Goal: Task Accomplishment & Management: Use online tool/utility

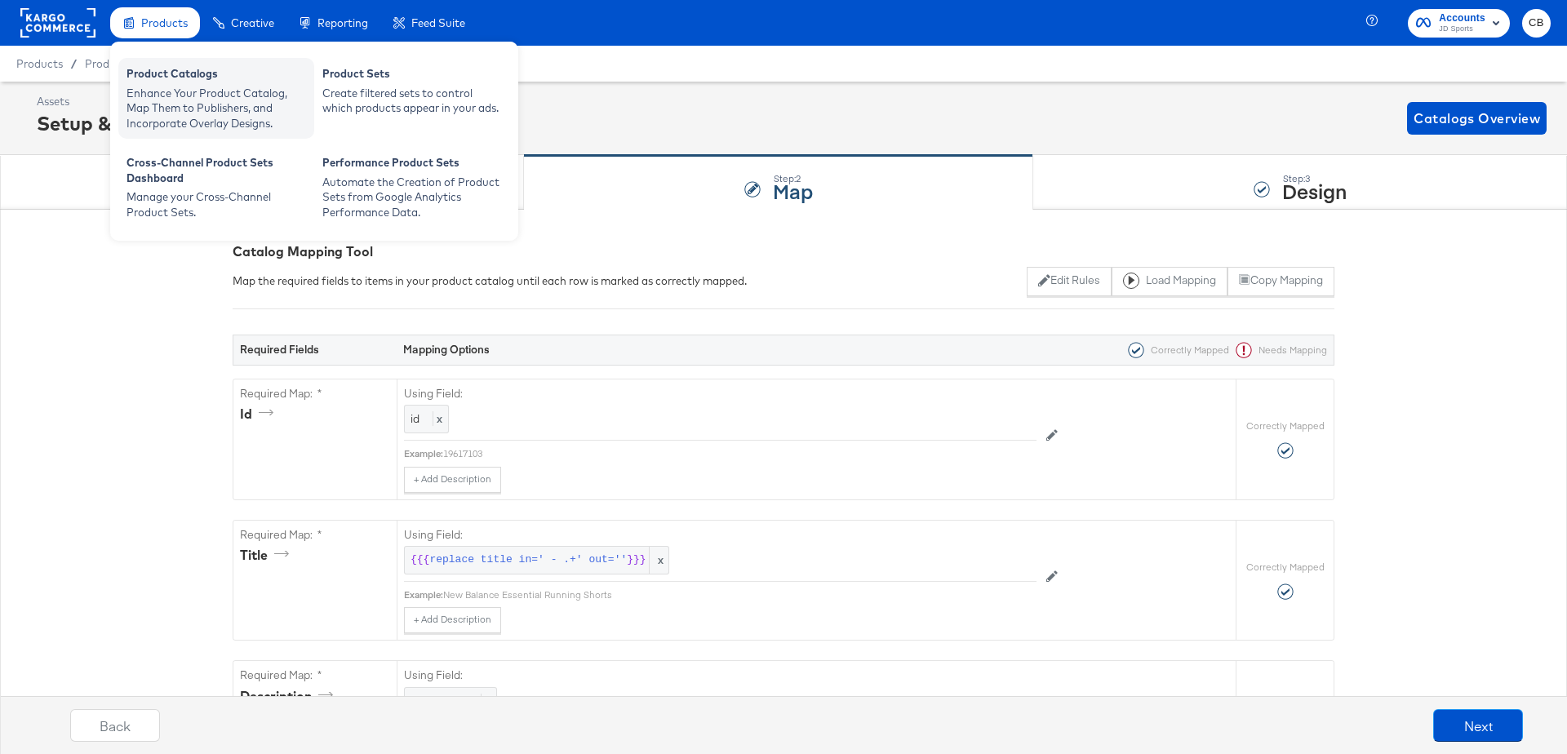
click at [195, 86] on div "Enhance Your Product Catalog, Map Them to Publishers, and Incorporate Overlay D…" at bounding box center [217, 109] width 180 height 46
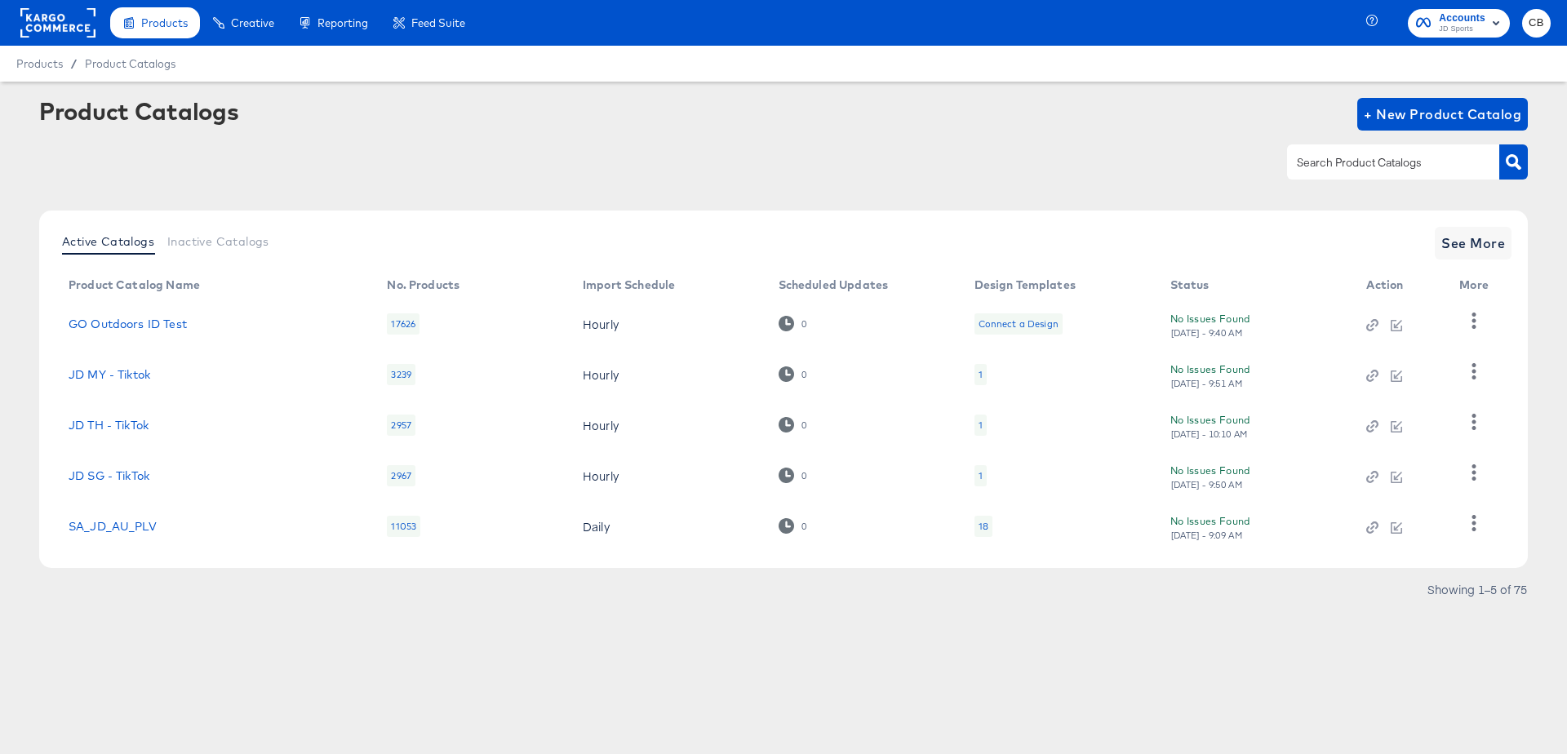
click at [1369, 164] on input "text" at bounding box center [1381, 162] width 174 height 19
type input "main"
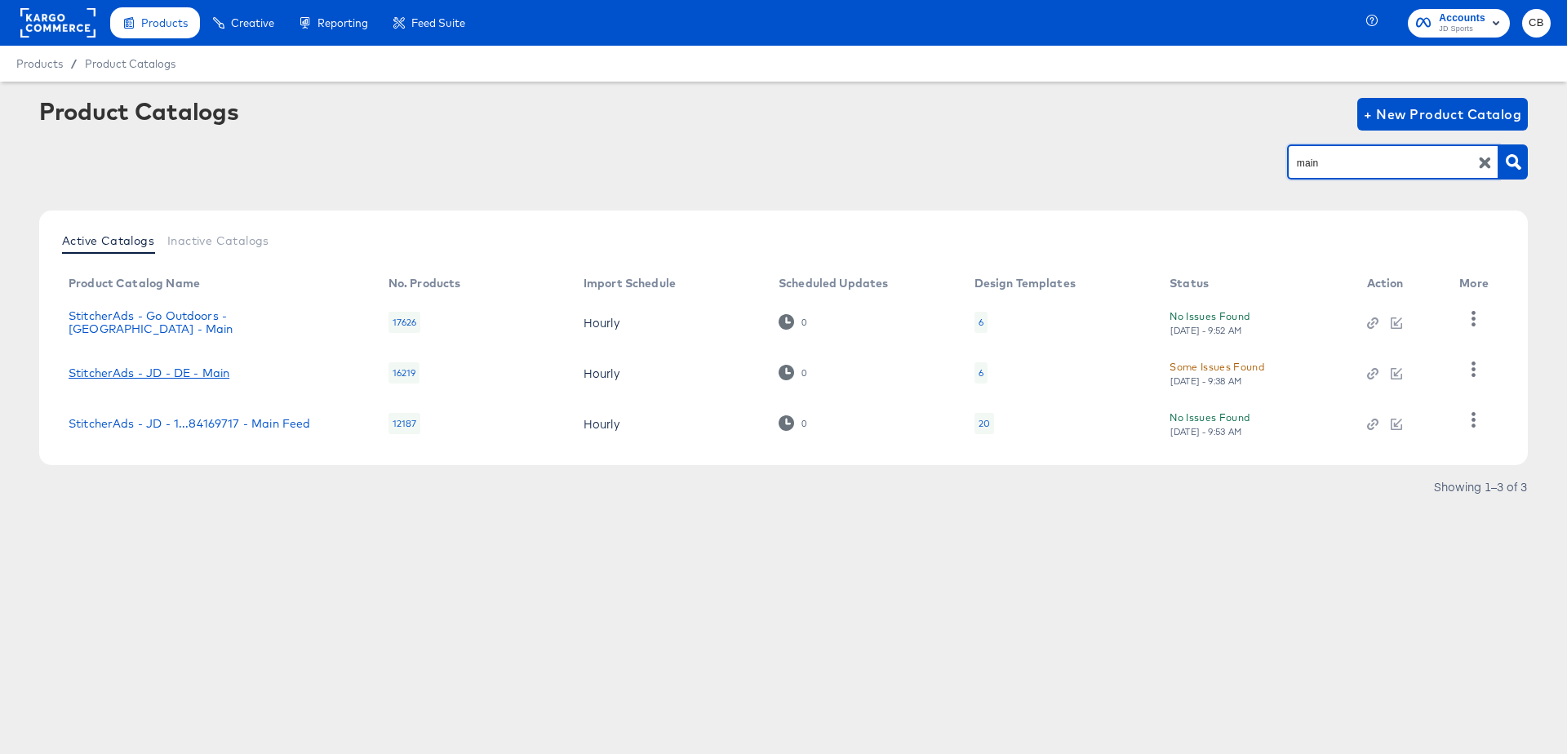
click at [202, 369] on link "StitcherAds - JD - DE - Main" at bounding box center [149, 372] width 161 height 13
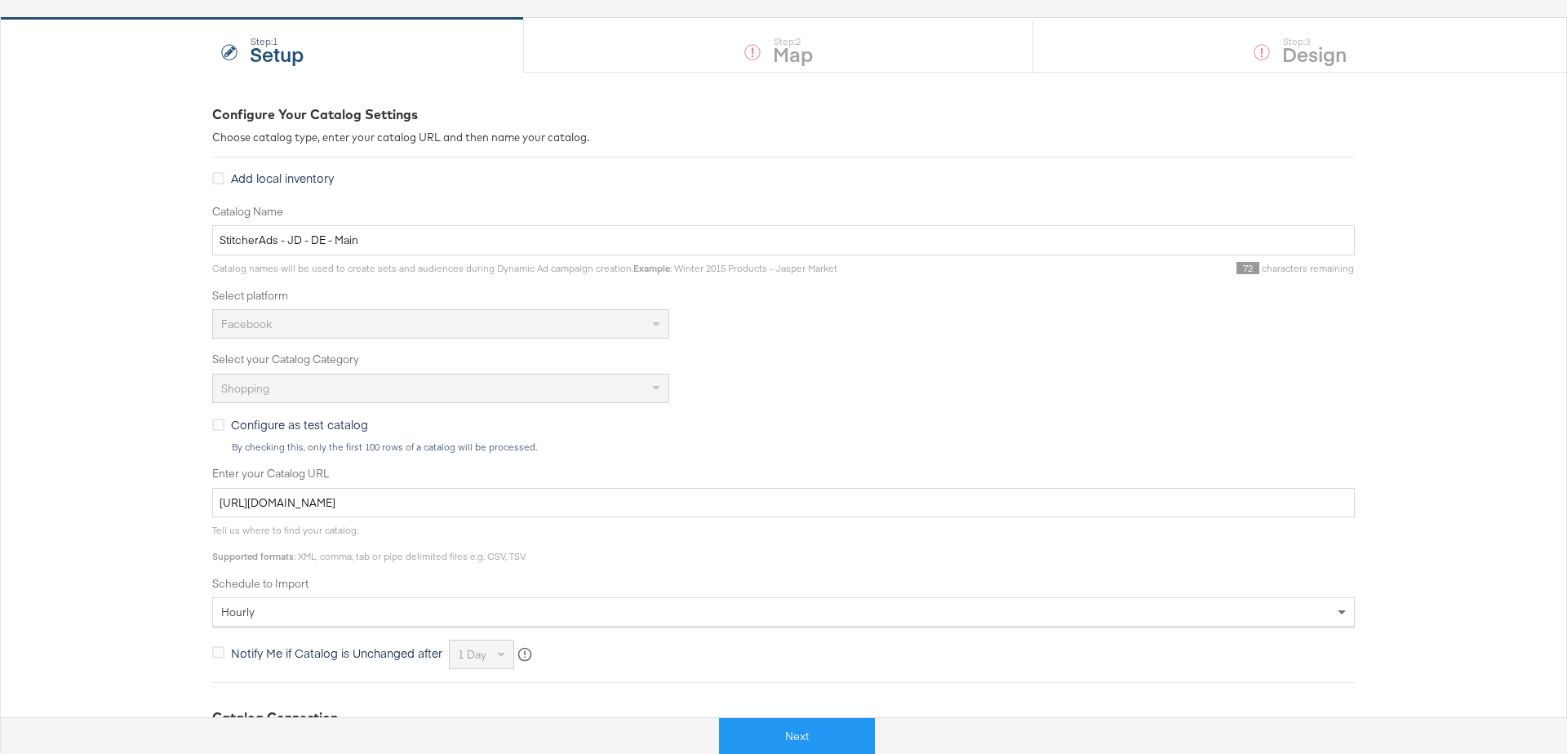
scroll to position [256, 0]
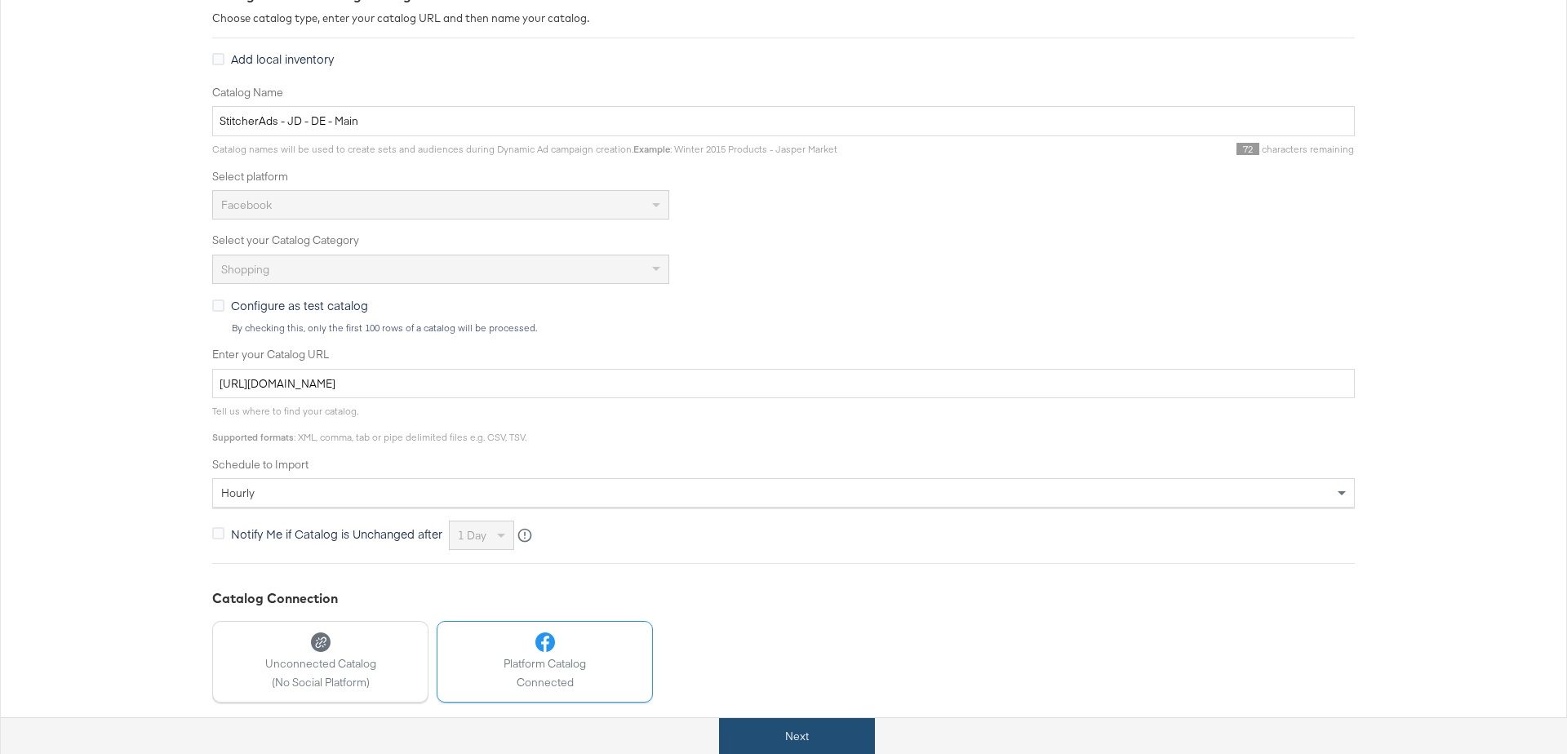
click at [773, 720] on button "Next" at bounding box center [797, 736] width 156 height 37
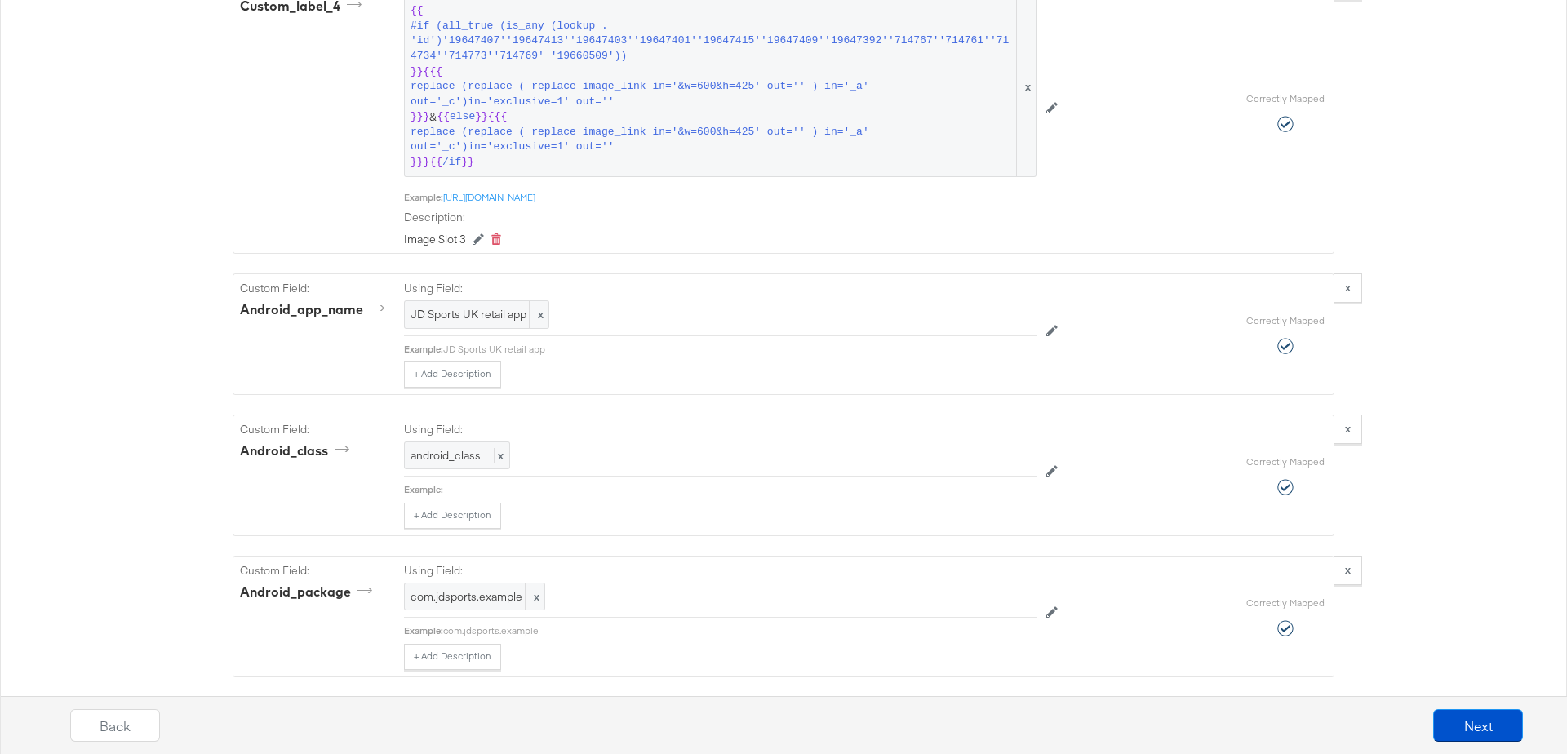
scroll to position [3026, 0]
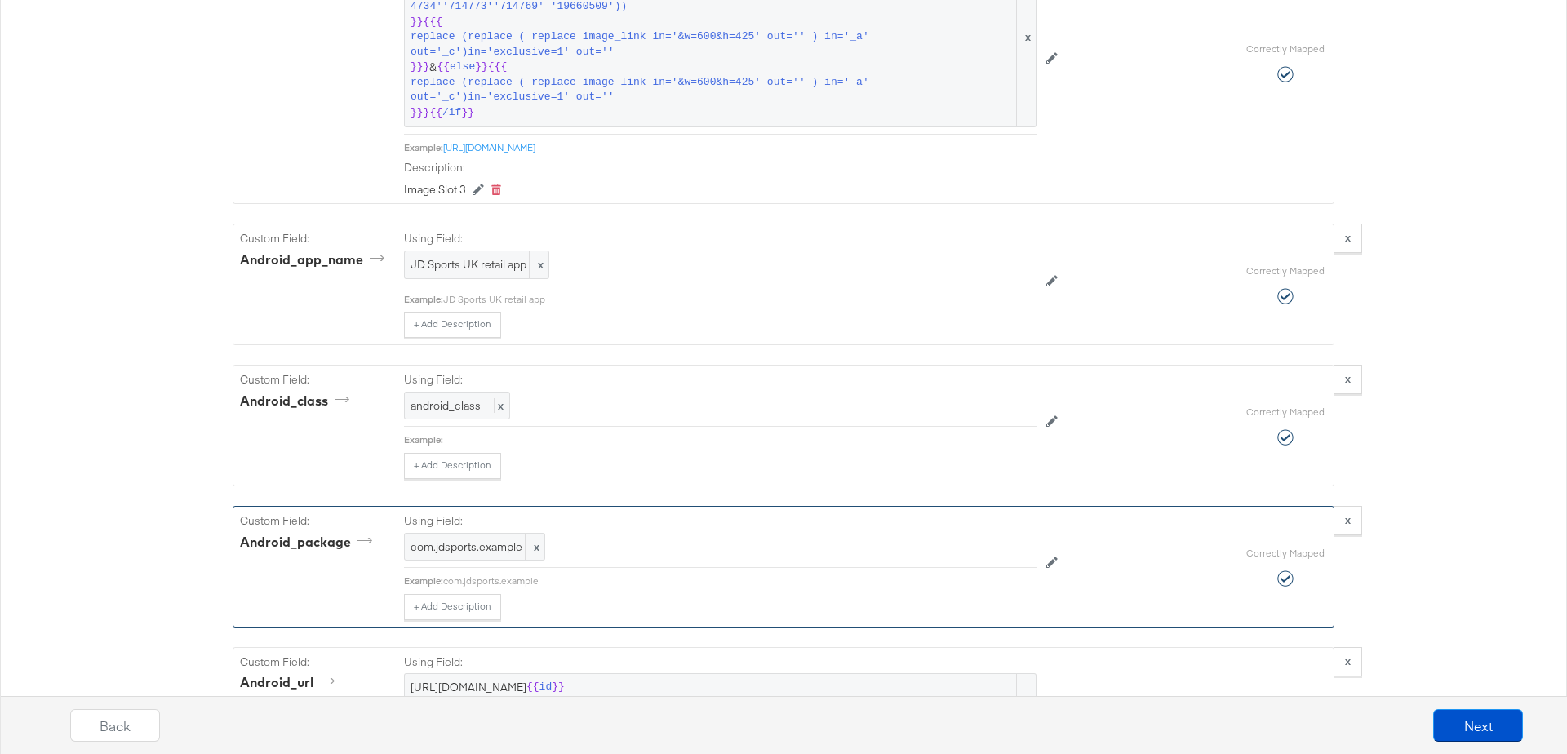
click at [514, 575] on div "com.jdsports.example" at bounding box center [739, 581] width 593 height 13
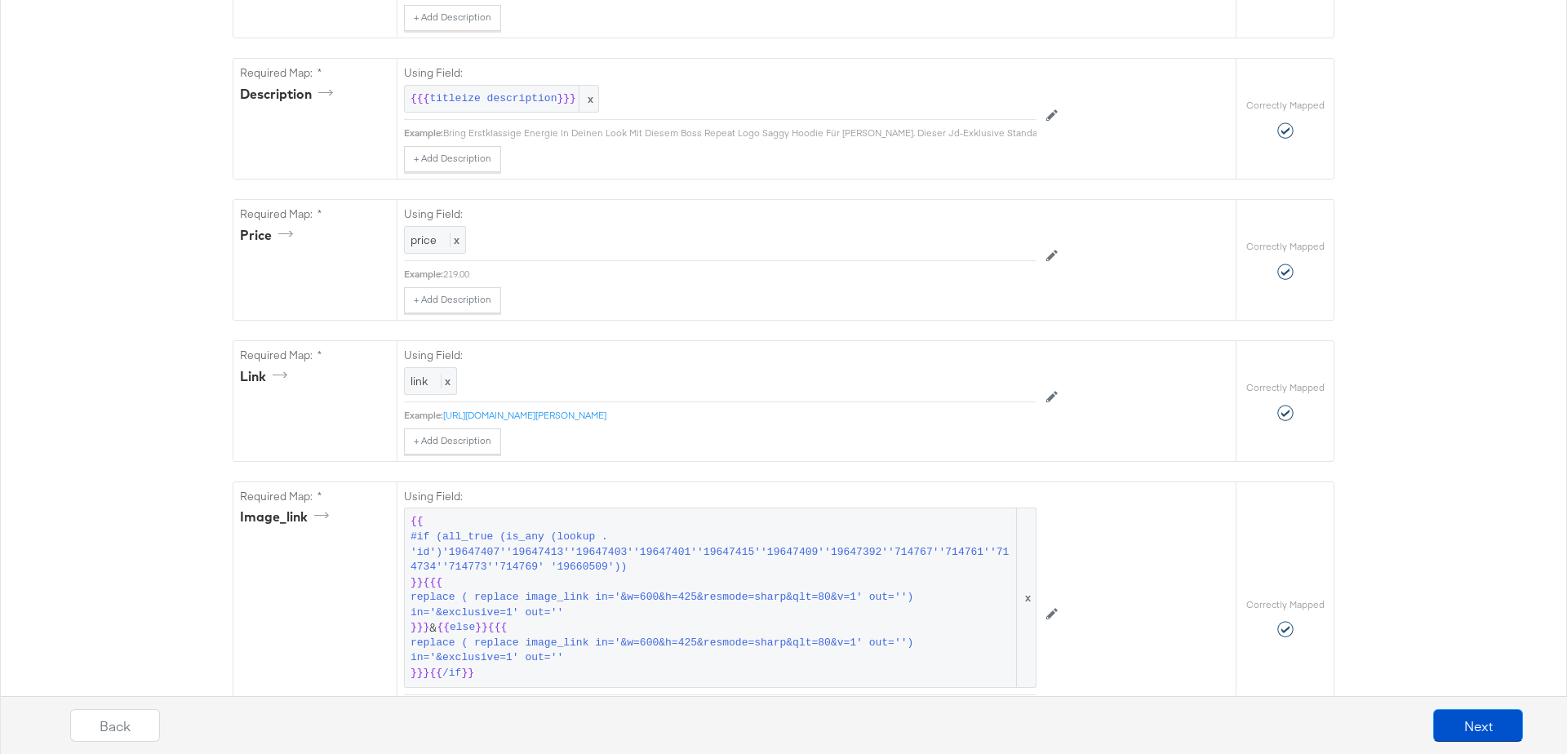
scroll to position [0, 0]
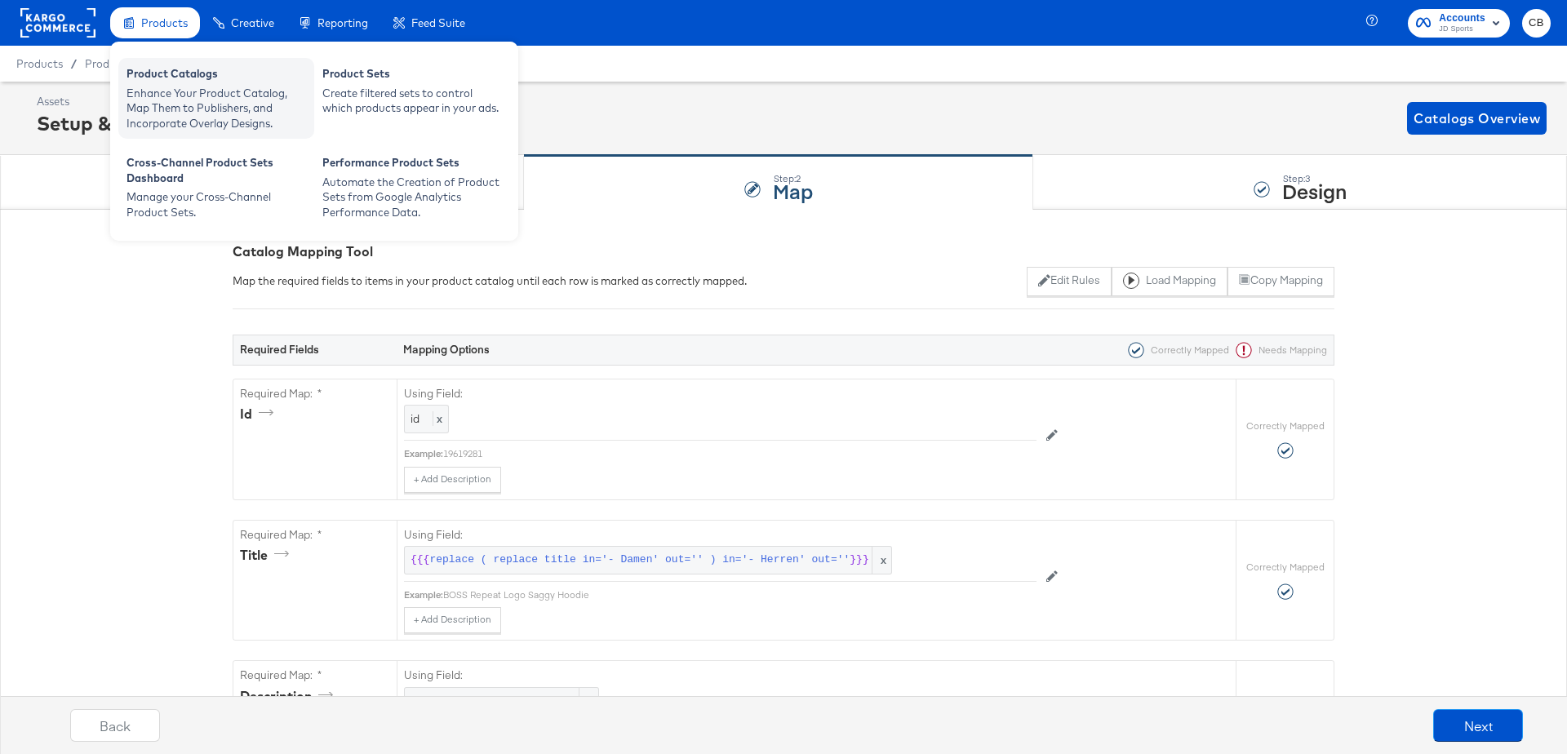
click at [181, 103] on div "Enhance Your Product Catalog, Map Them to Publishers, and Incorporate Overlay D…" at bounding box center [217, 109] width 180 height 46
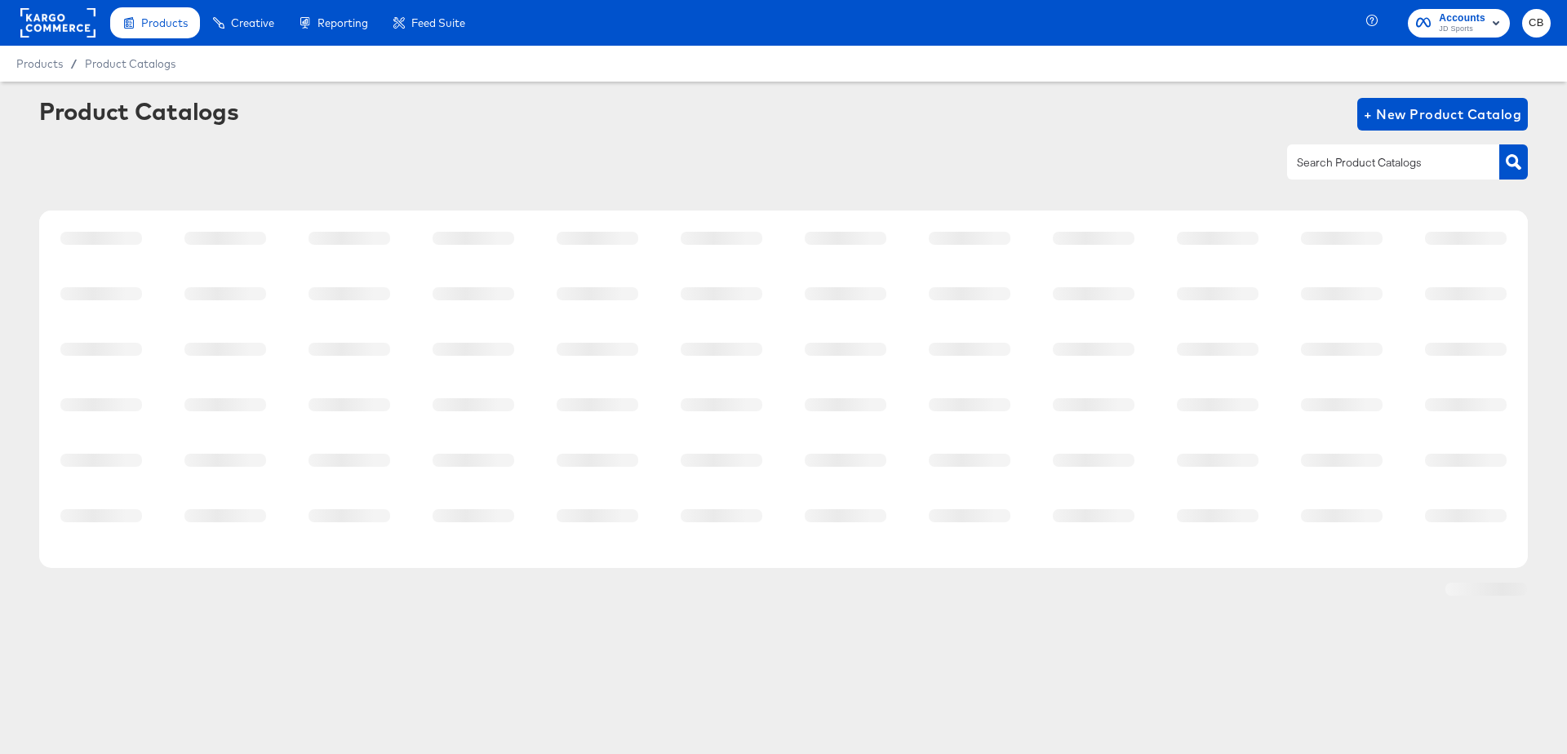
click at [1352, 159] on input "text" at bounding box center [1381, 162] width 174 height 19
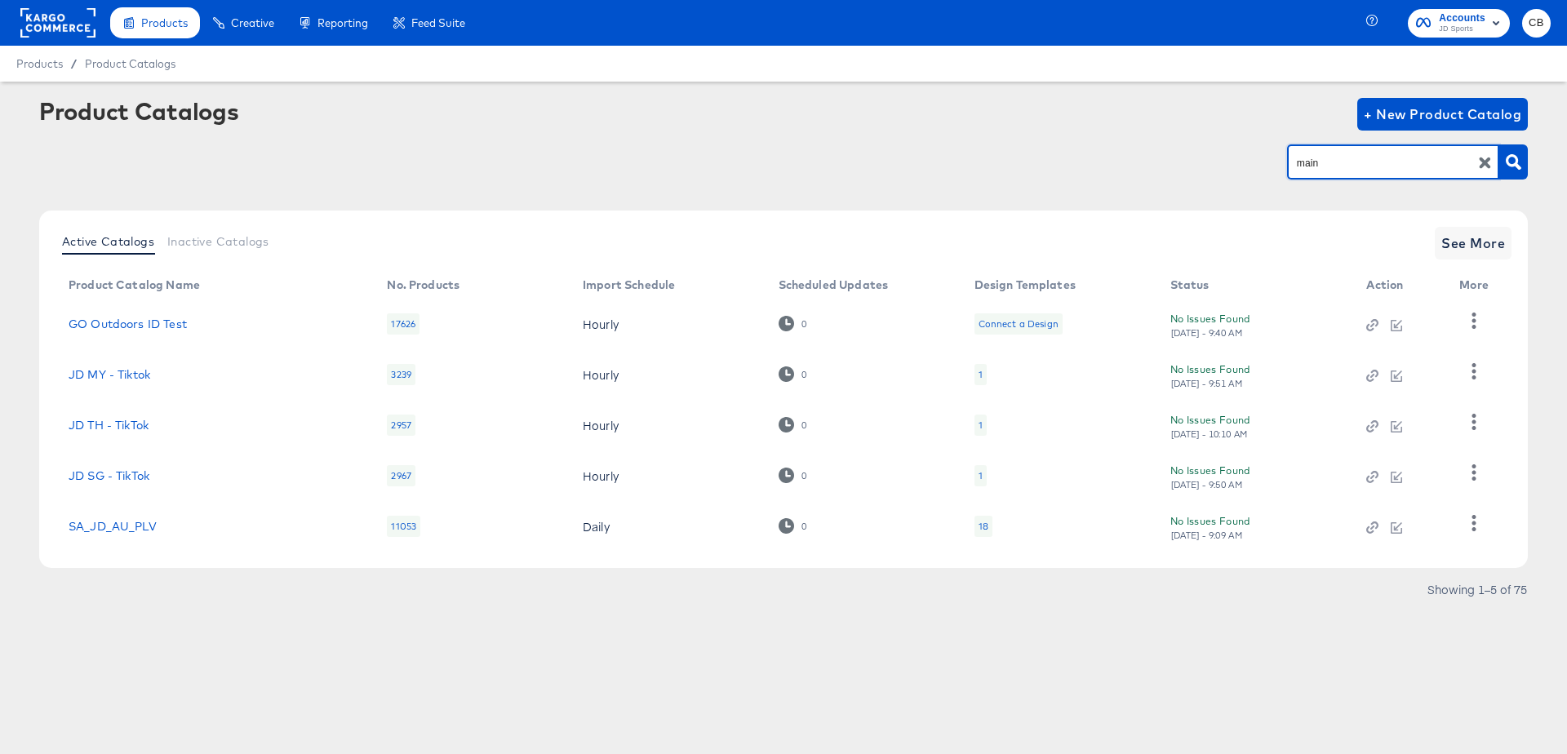
type input "main"
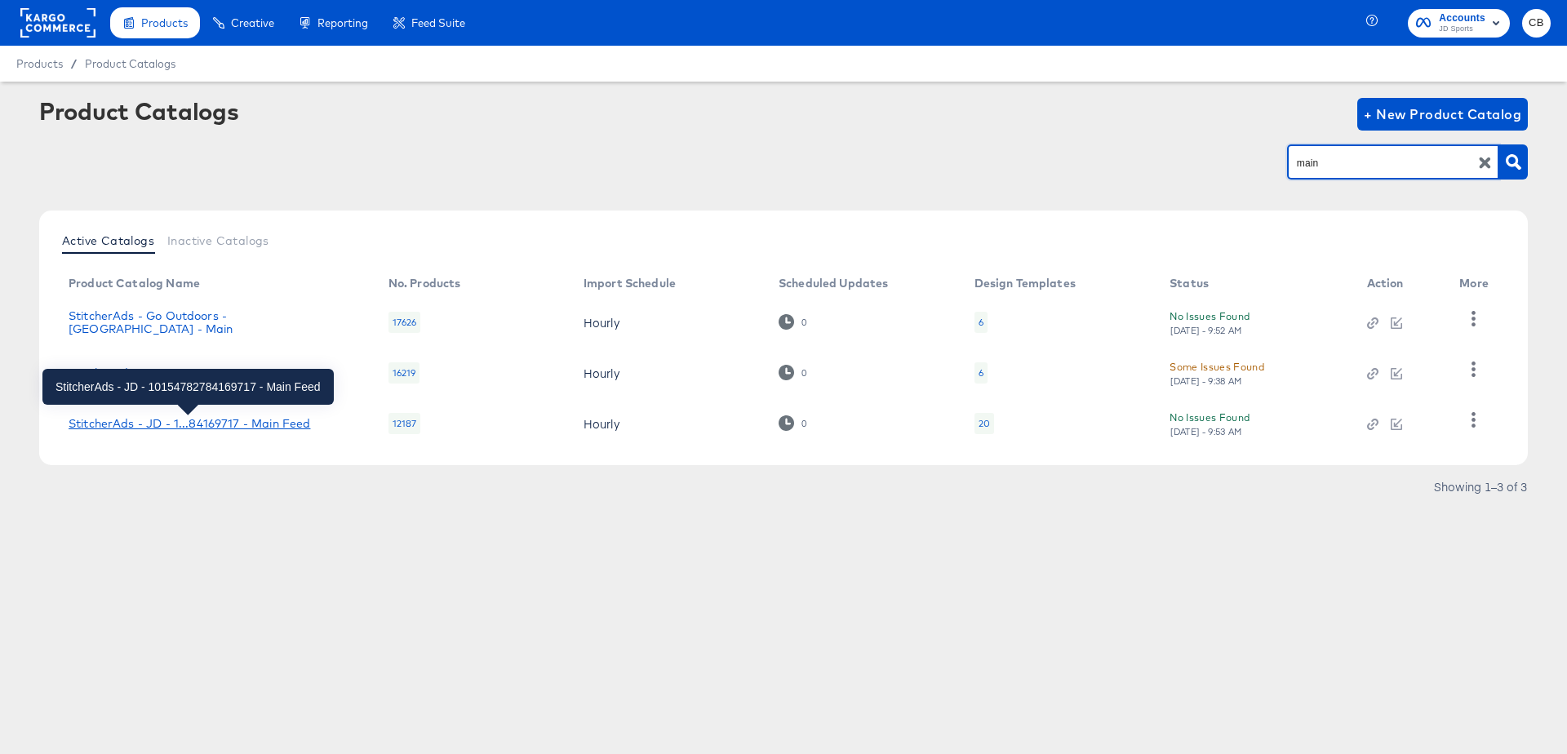
click at [246, 419] on div "StitcherAds - JD - 1...84169717 - Main Feed" at bounding box center [190, 423] width 242 height 13
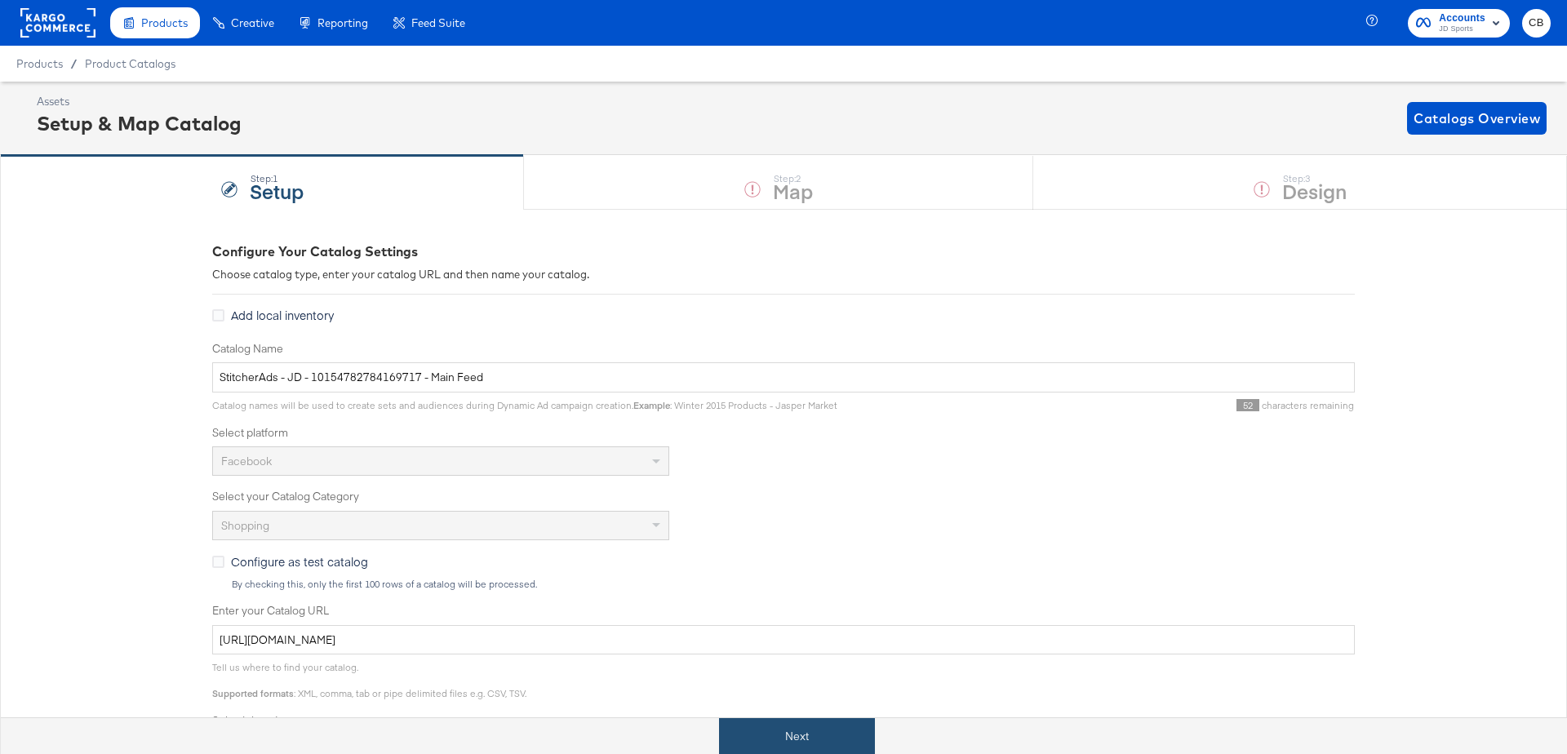
click at [756, 729] on button "Next" at bounding box center [797, 736] width 156 height 37
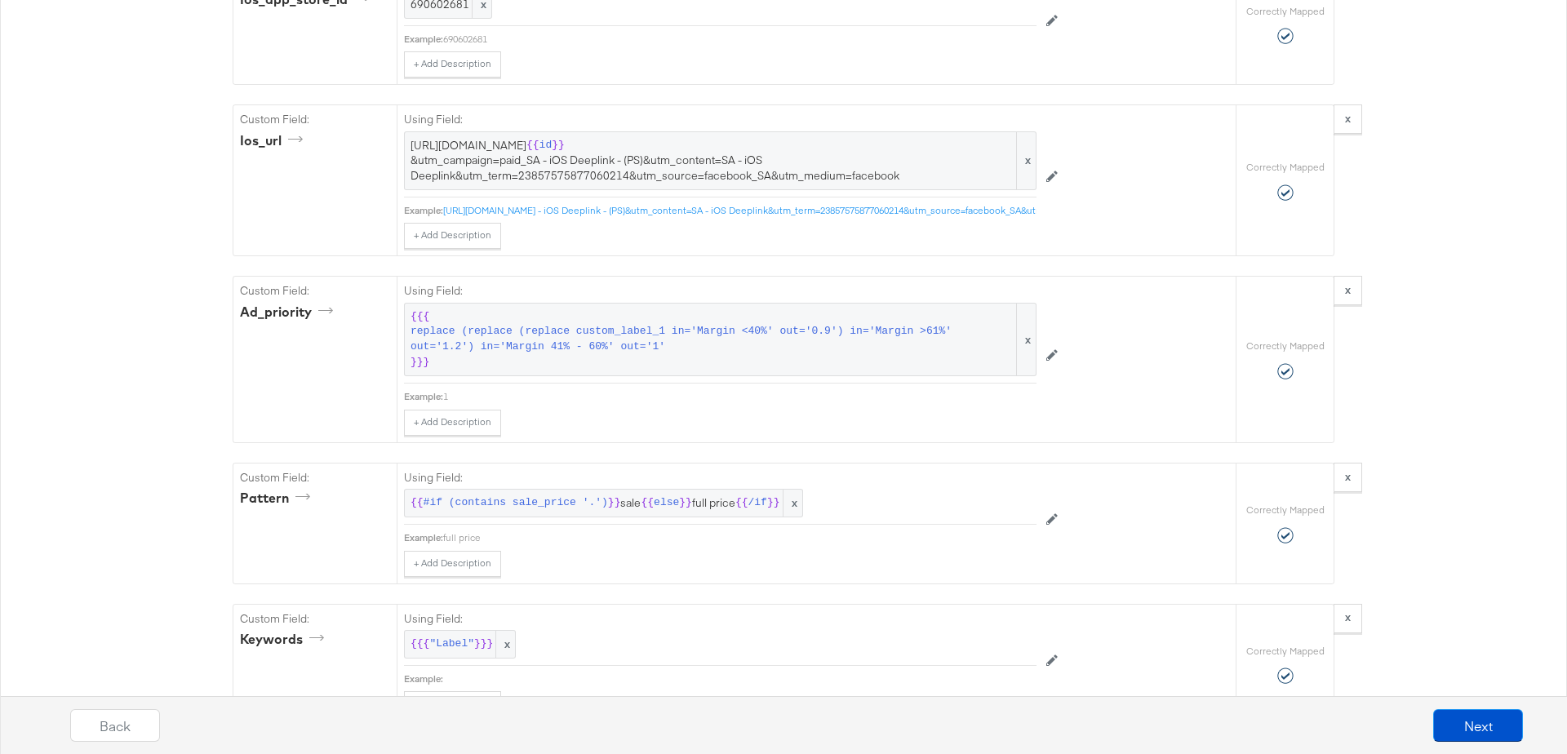
scroll to position [4336, 0]
